Goal: Complete application form: Complete application form

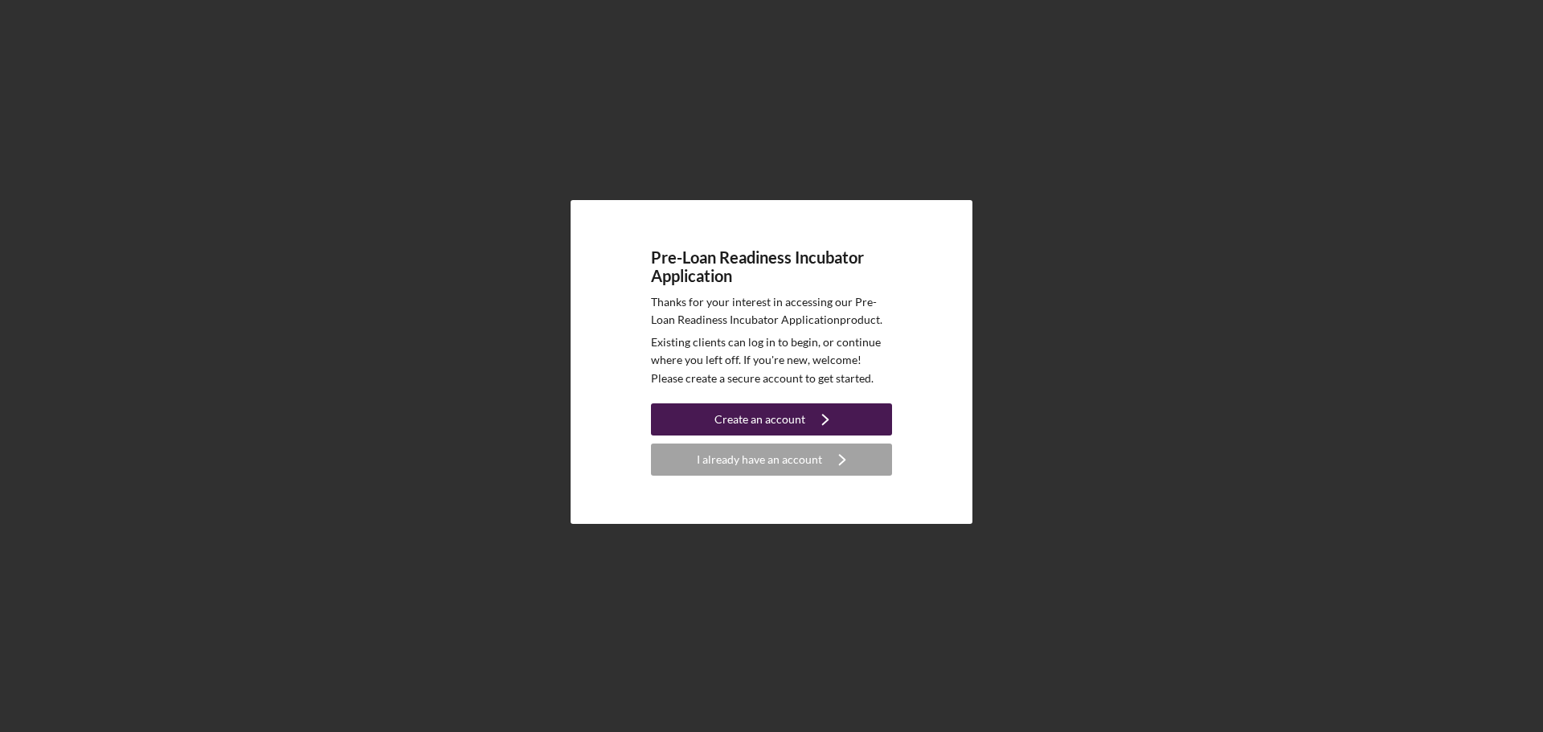
click at [812, 407] on icon "Icon/Navigate" at bounding box center [825, 419] width 40 height 40
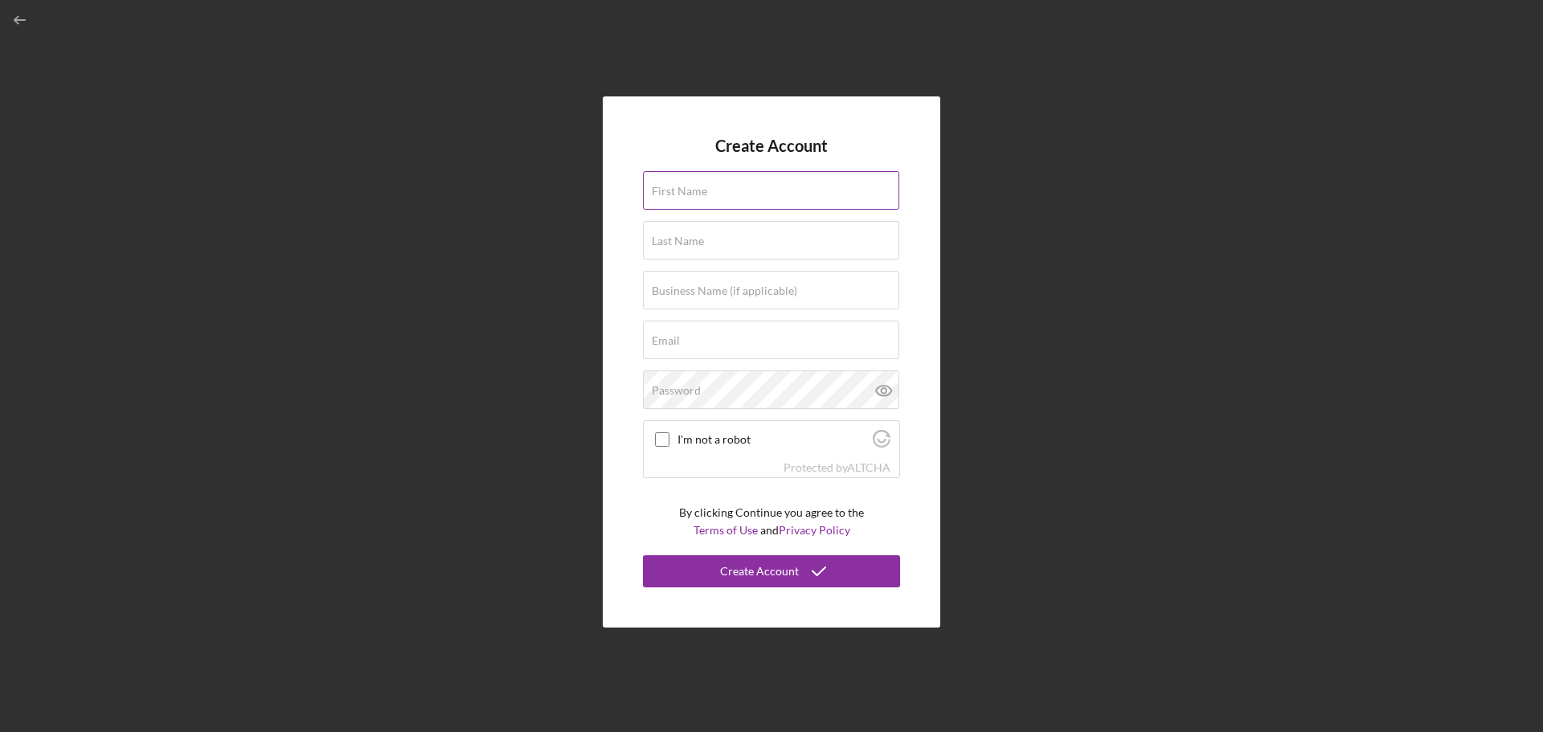
click at [761, 195] on input "First Name" at bounding box center [771, 190] width 256 height 39
type input "Nikaira"
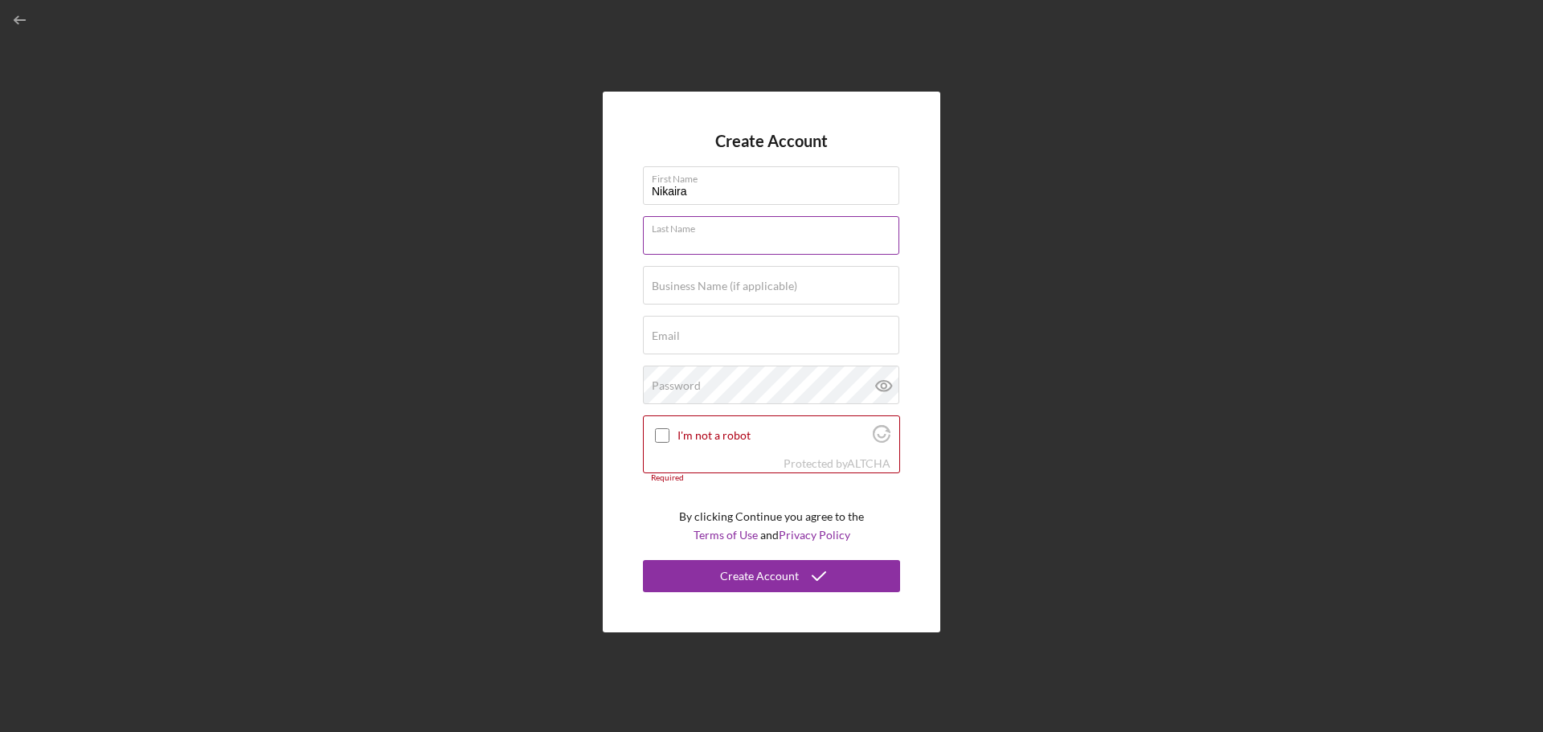
click at [742, 236] on input "Last Name" at bounding box center [771, 235] width 256 height 39
type input "[PERSON_NAME]"
click at [741, 297] on input "Business Name (if applicable)" at bounding box center [771, 285] width 256 height 39
type input "SMS Digital Marketing LLC"
type input "[EMAIL_ADDRESS][DOMAIN_NAME]"
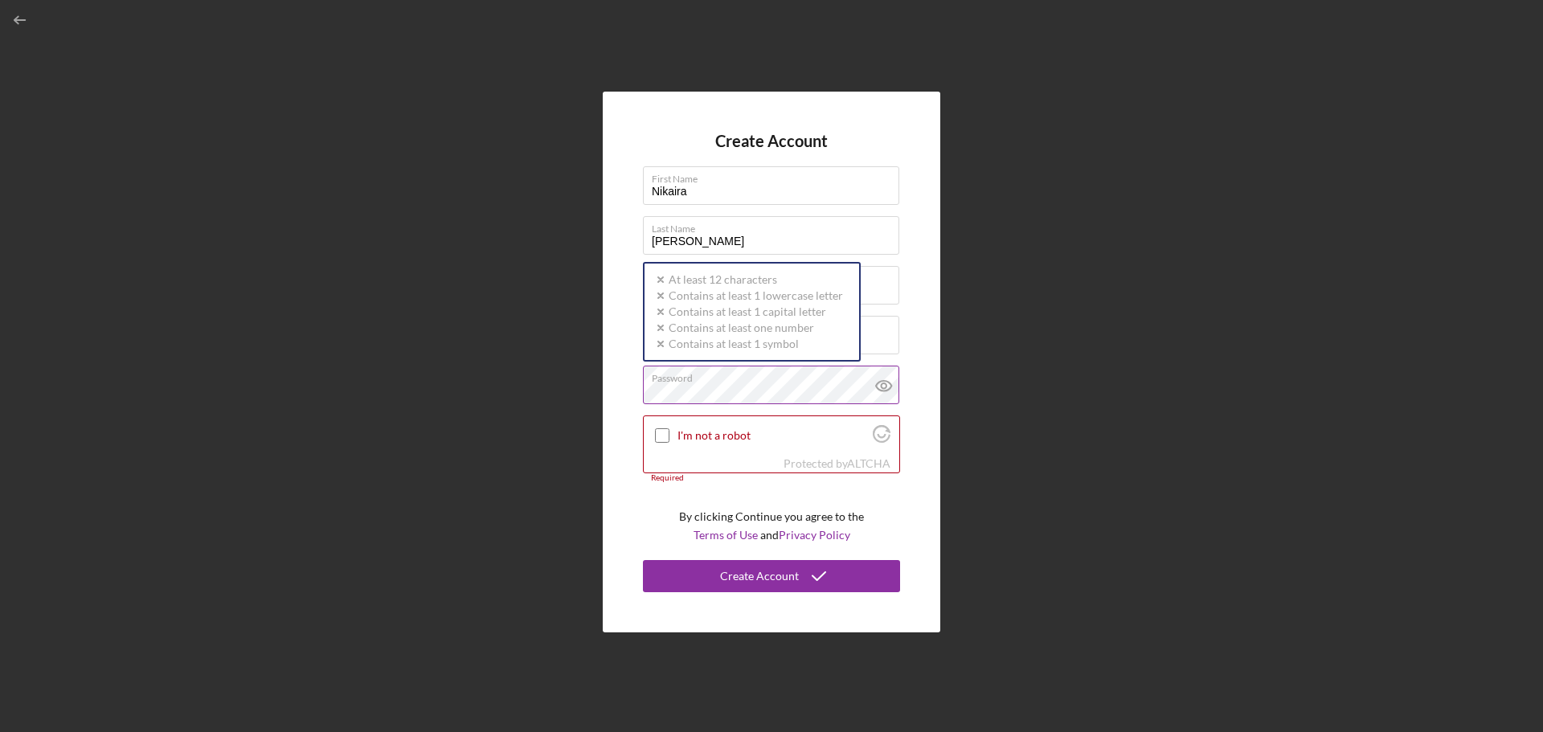
click at [764, 380] on div "Password Icon/icon-validation-no At least 12 characters Icon/icon-validation-no…" at bounding box center [771, 386] width 257 height 40
click at [665, 440] on input "I'm not a robot" at bounding box center [662, 435] width 14 height 14
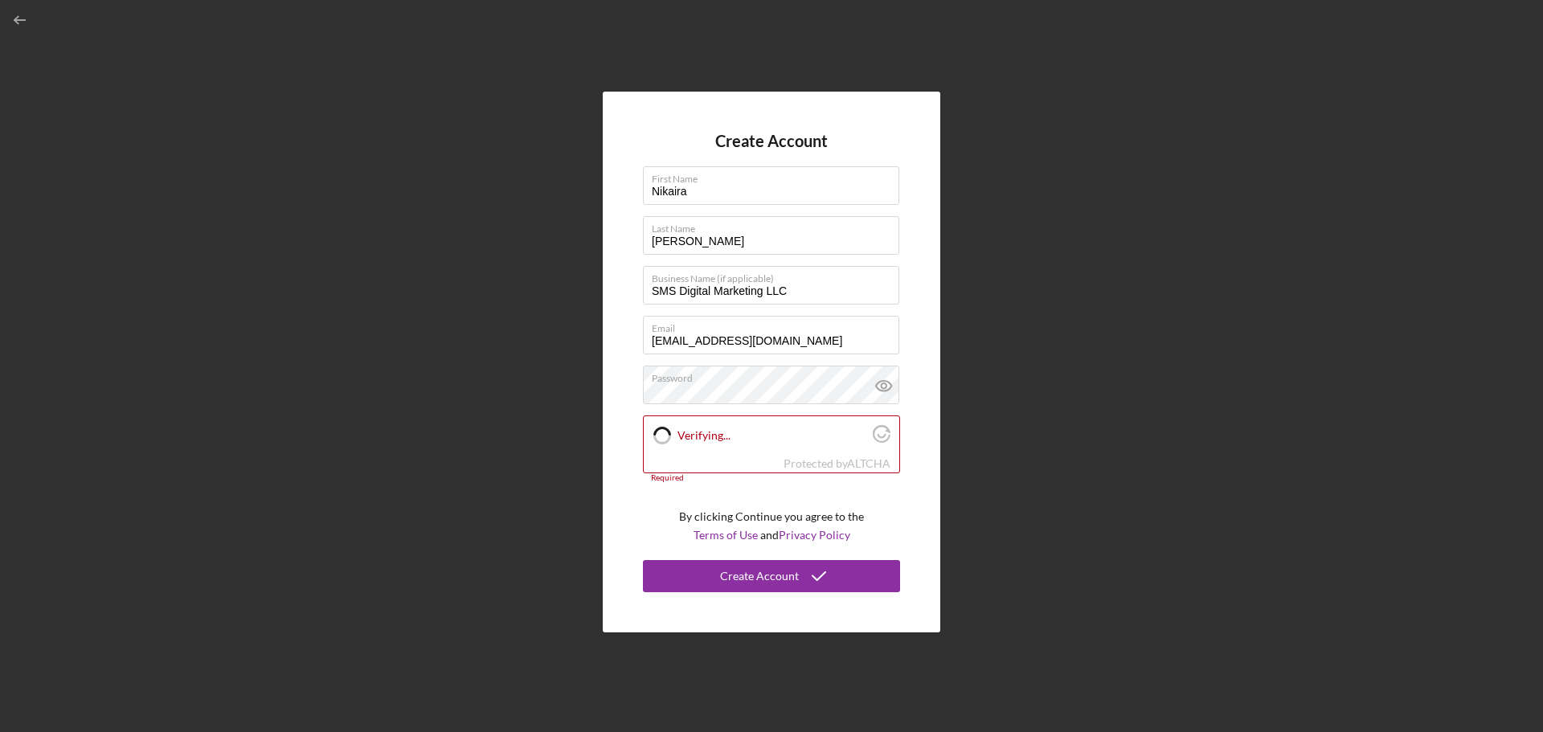
checkbox input "true"
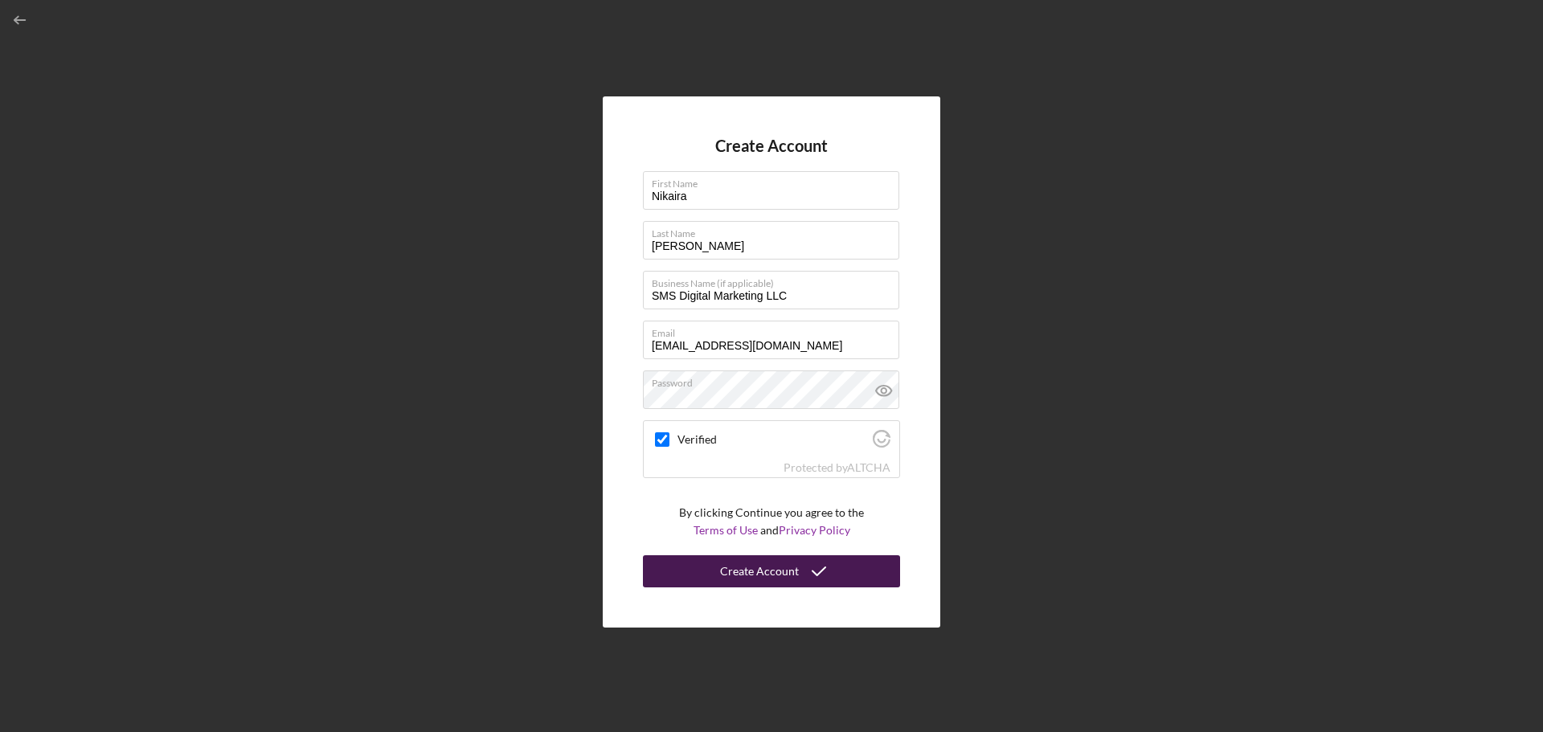
click at [825, 568] on icon "submit" at bounding box center [819, 571] width 40 height 40
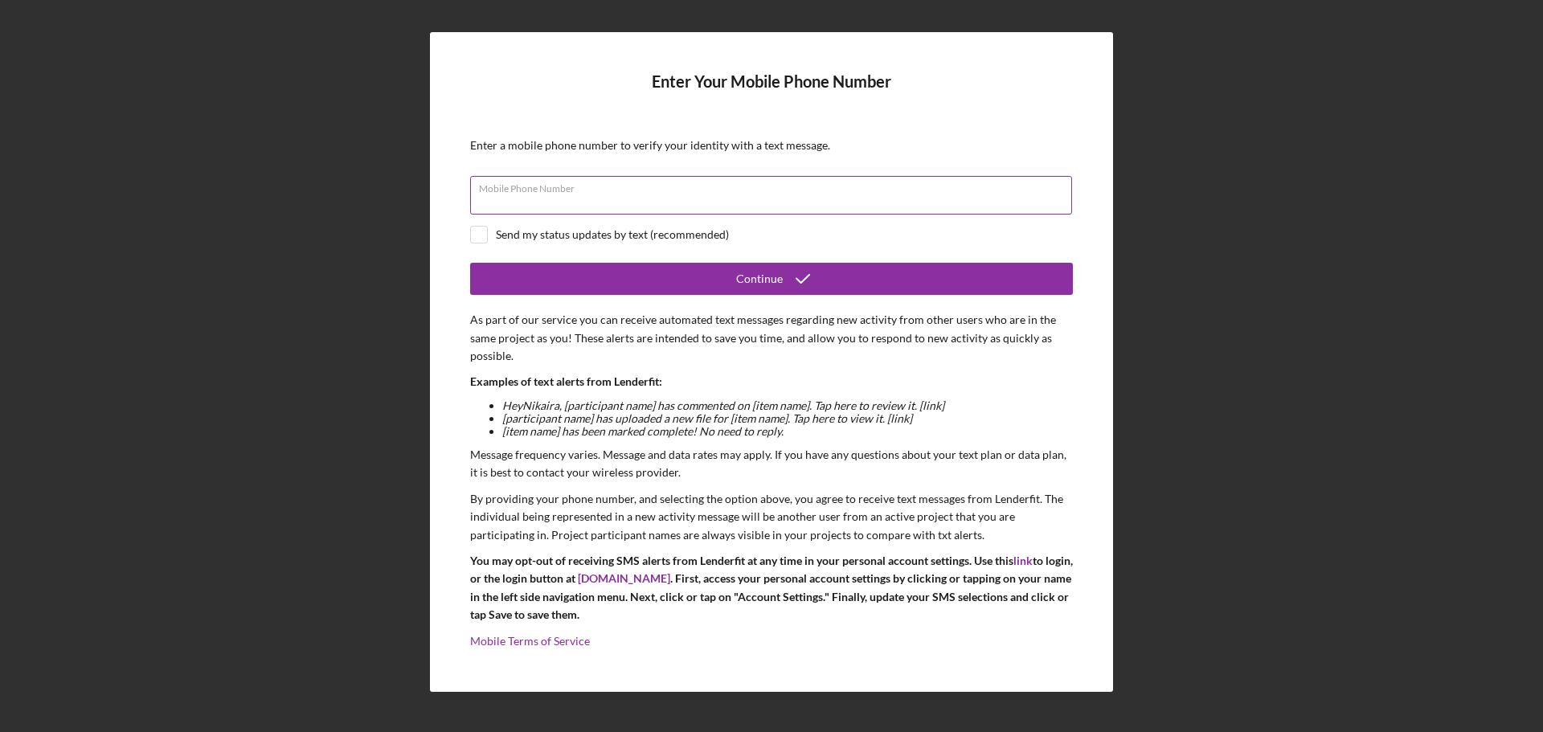
click at [738, 178] on div "Mobile Phone Number" at bounding box center [771, 196] width 603 height 40
type input "[PHONE_NUMBER]"
click at [482, 230] on input "checkbox" at bounding box center [479, 235] width 16 height 16
checkbox input "true"
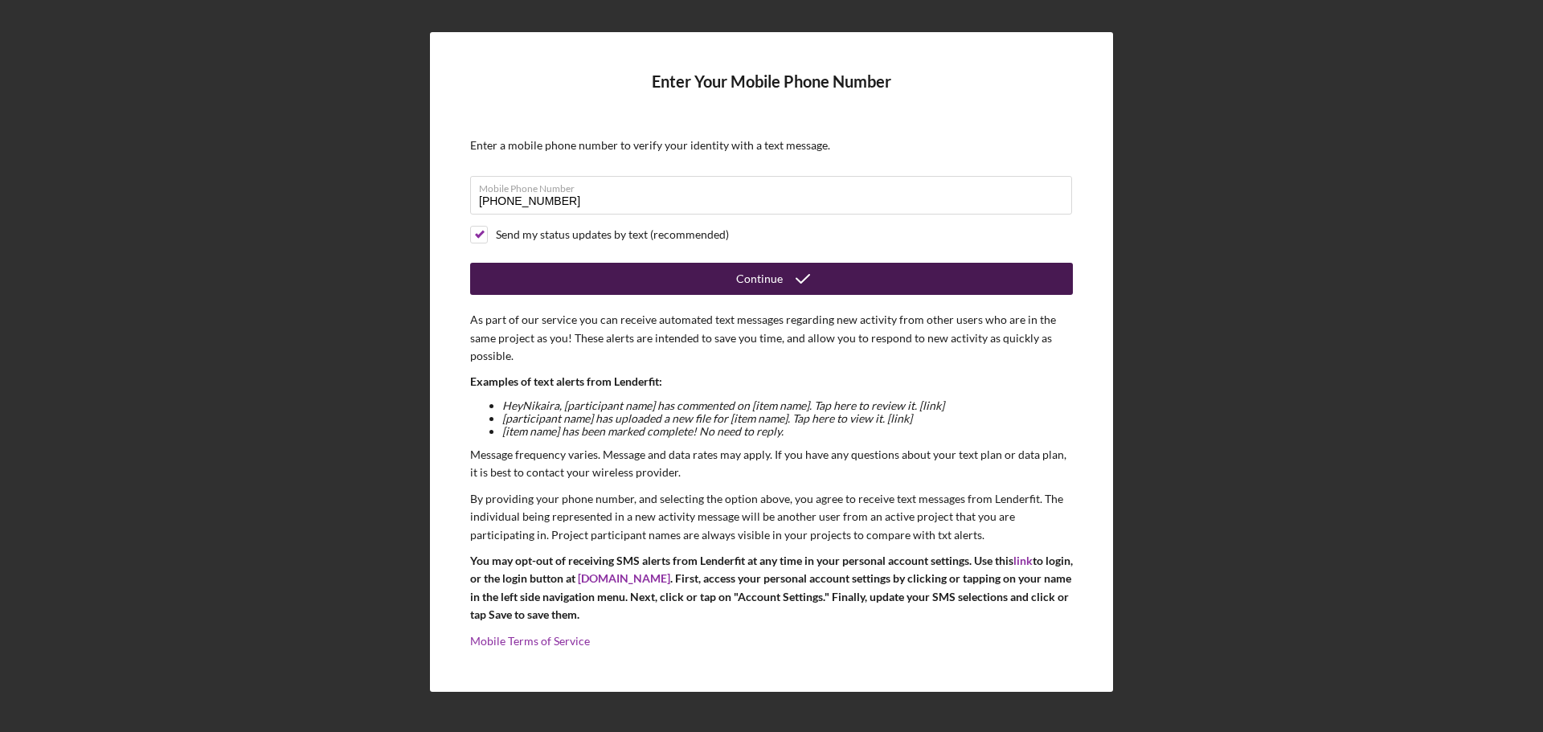
click at [787, 279] on icon "submit" at bounding box center [803, 279] width 40 height 40
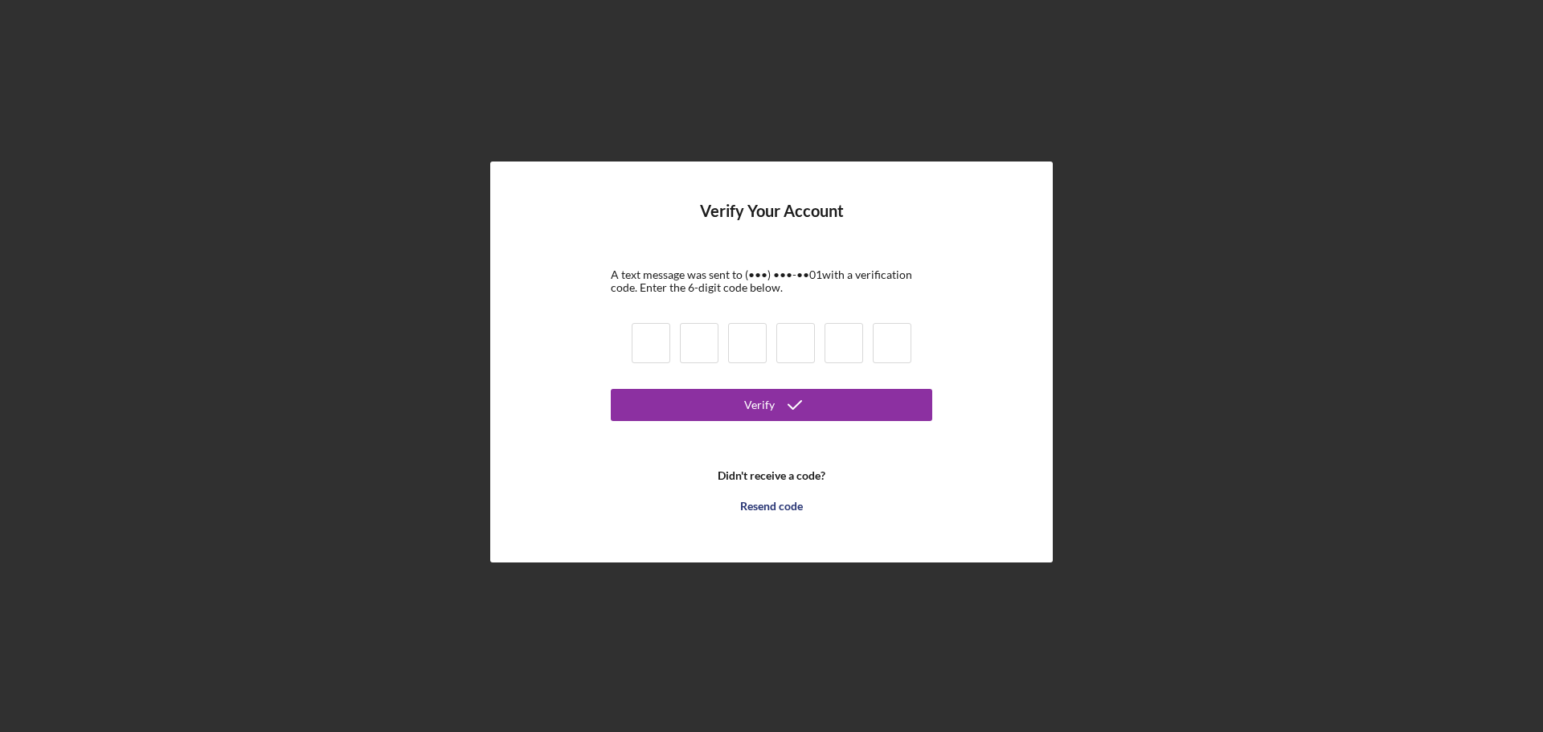
click at [657, 345] on input at bounding box center [651, 343] width 39 height 40
type input "7"
type input "5"
type input "6"
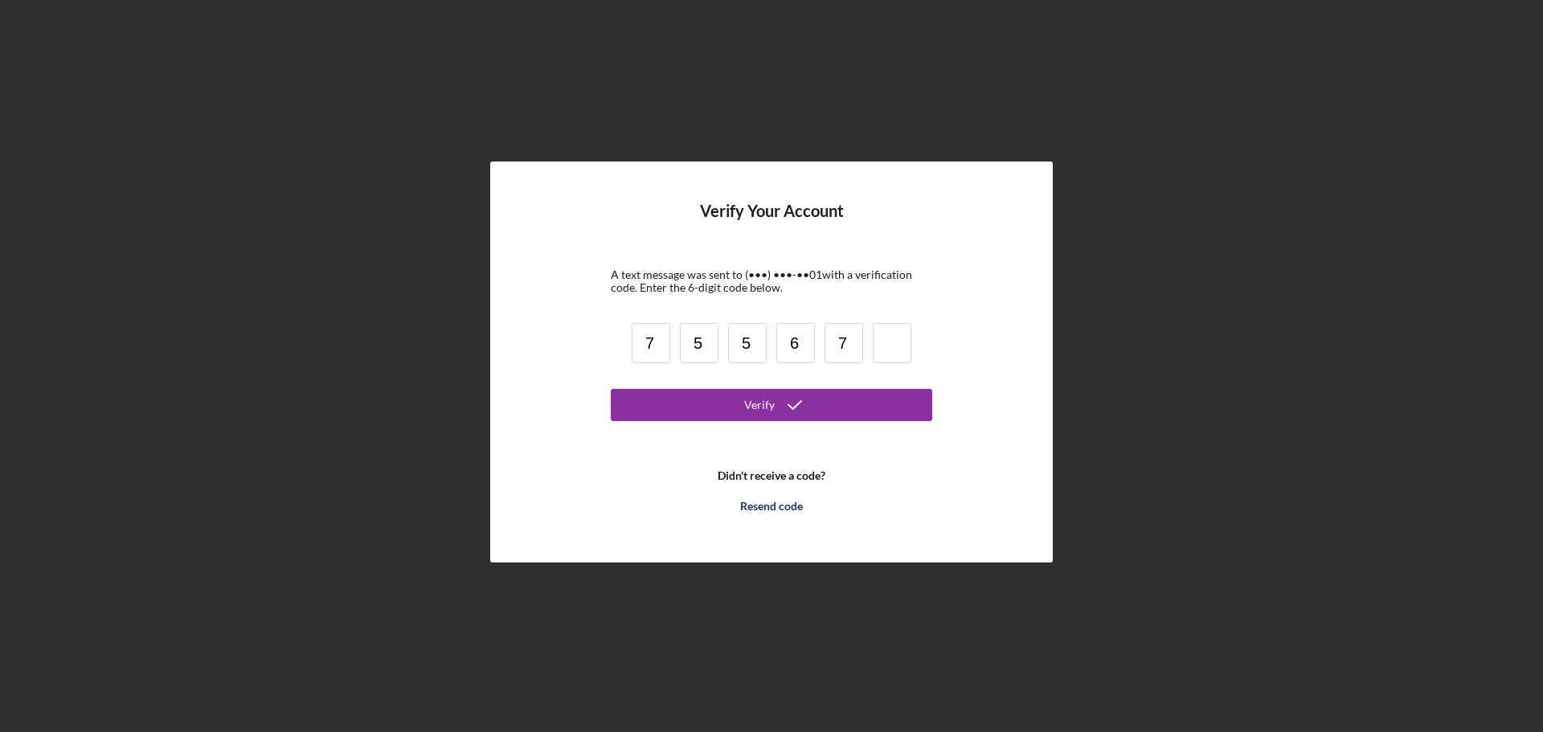
type input "7"
click at [891, 346] on input at bounding box center [892, 343] width 39 height 40
type input "8"
click at [773, 402] on div "Verify" at bounding box center [759, 405] width 31 height 32
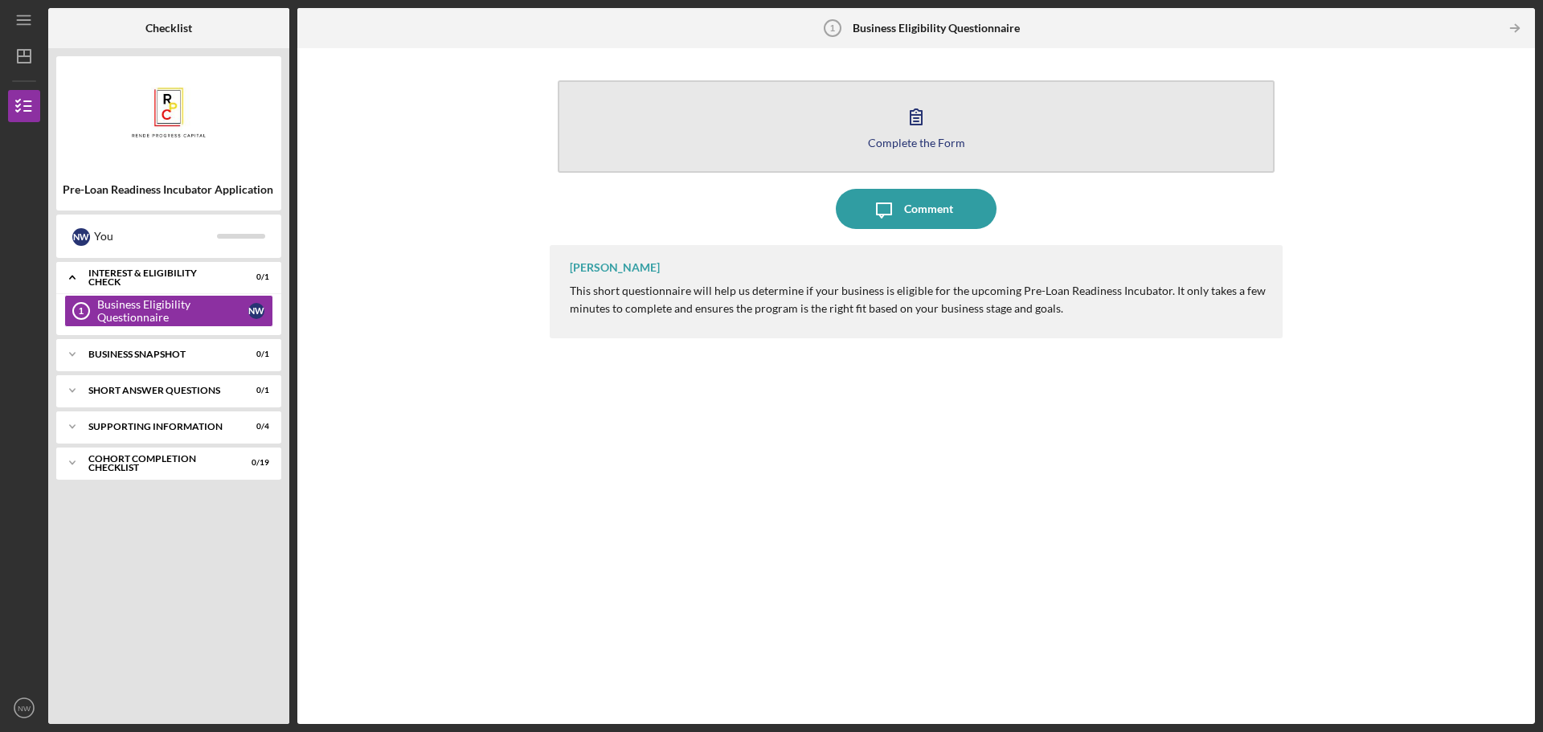
click at [926, 152] on button "Complete the Form Form" at bounding box center [916, 126] width 717 height 92
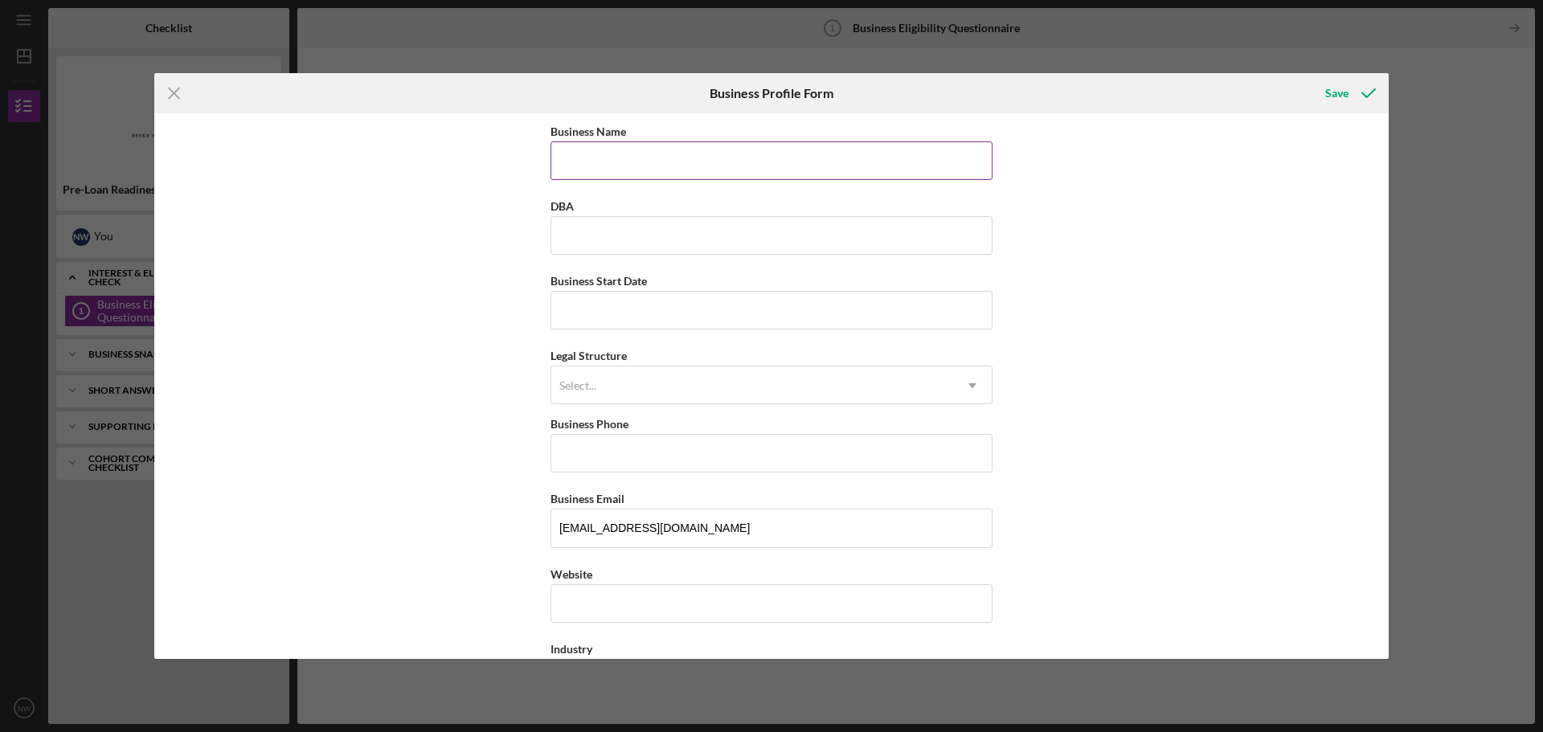
click at [660, 164] on input "Business Name" at bounding box center [771, 160] width 442 height 39
type input "SMS Digital Marketing"
click at [611, 314] on input "Business Start Date" at bounding box center [771, 310] width 442 height 39
